Goal: Task Accomplishment & Management: Manage account settings

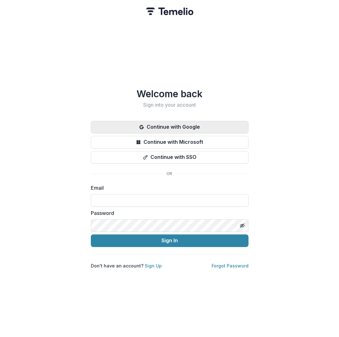
click at [214, 122] on button "Continue with Google" at bounding box center [170, 127] width 158 height 13
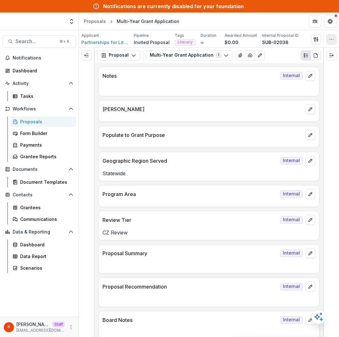
click at [332, 40] on icon "button" at bounding box center [331, 39] width 5 height 5
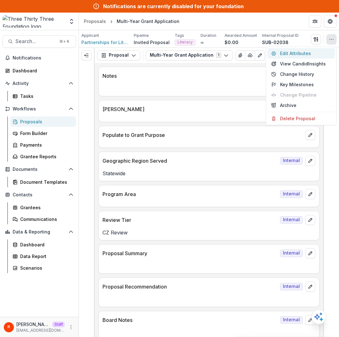
click at [302, 53] on button "Edit Attributes" at bounding box center [300, 53] width 67 height 10
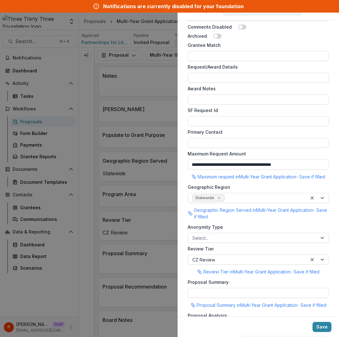
scroll to position [367, 0]
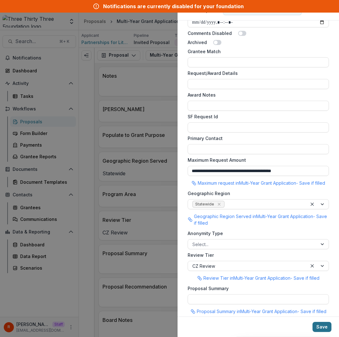
click at [319, 327] on button "Save" at bounding box center [321, 327] width 19 height 10
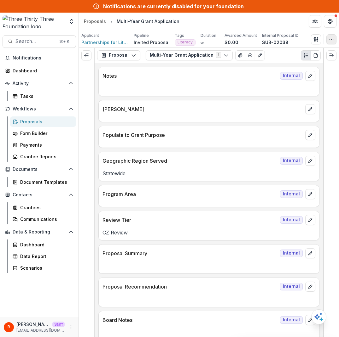
click at [334, 41] on button "button" at bounding box center [331, 39] width 10 height 10
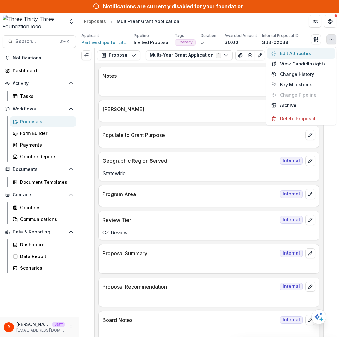
click at [293, 55] on button "Edit Attributes" at bounding box center [300, 53] width 67 height 10
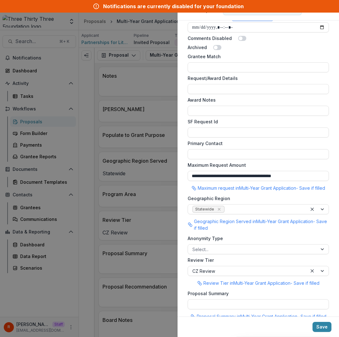
scroll to position [304, 0]
